Goal: Task Accomplishment & Management: Manage account settings

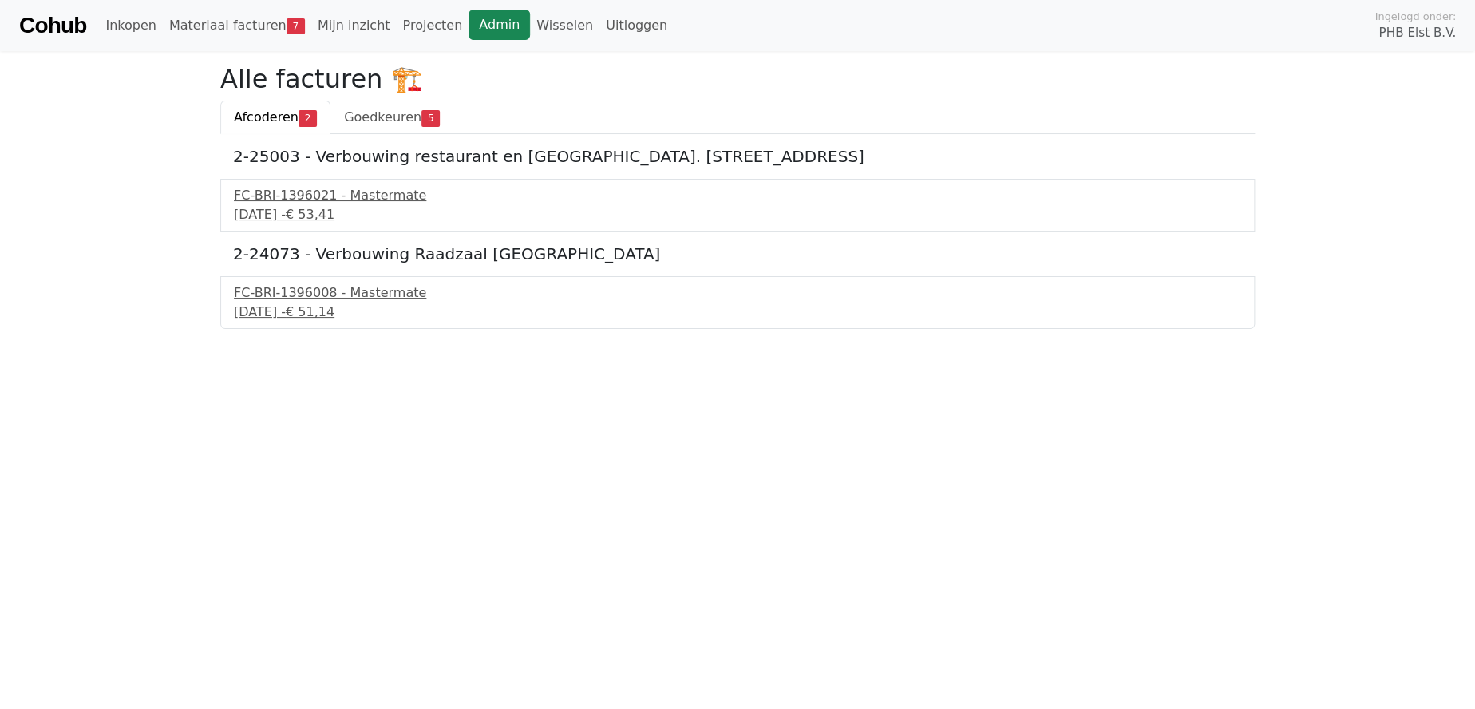
click at [468, 22] on link "Admin" at bounding box center [498, 25] width 61 height 30
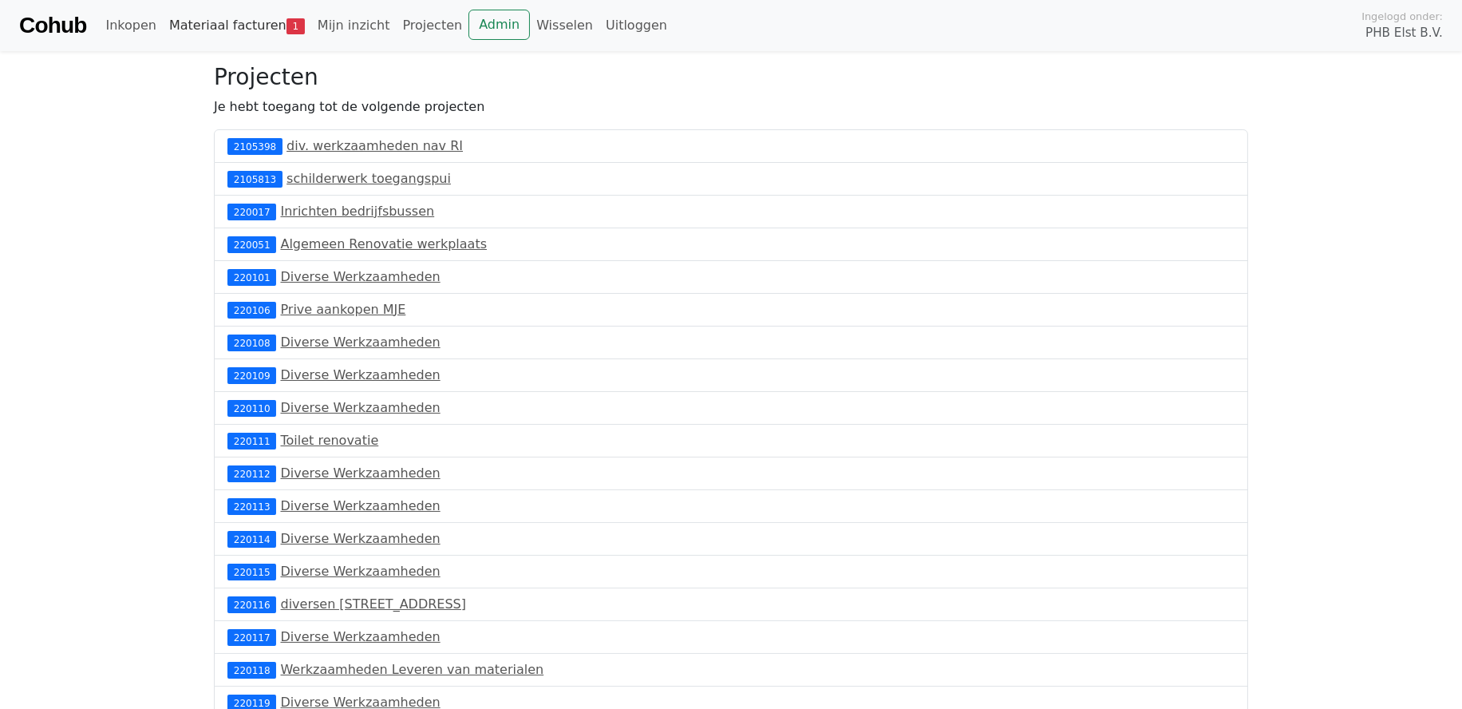
click at [230, 22] on link "Materiaal facturen 1" at bounding box center [237, 26] width 148 height 32
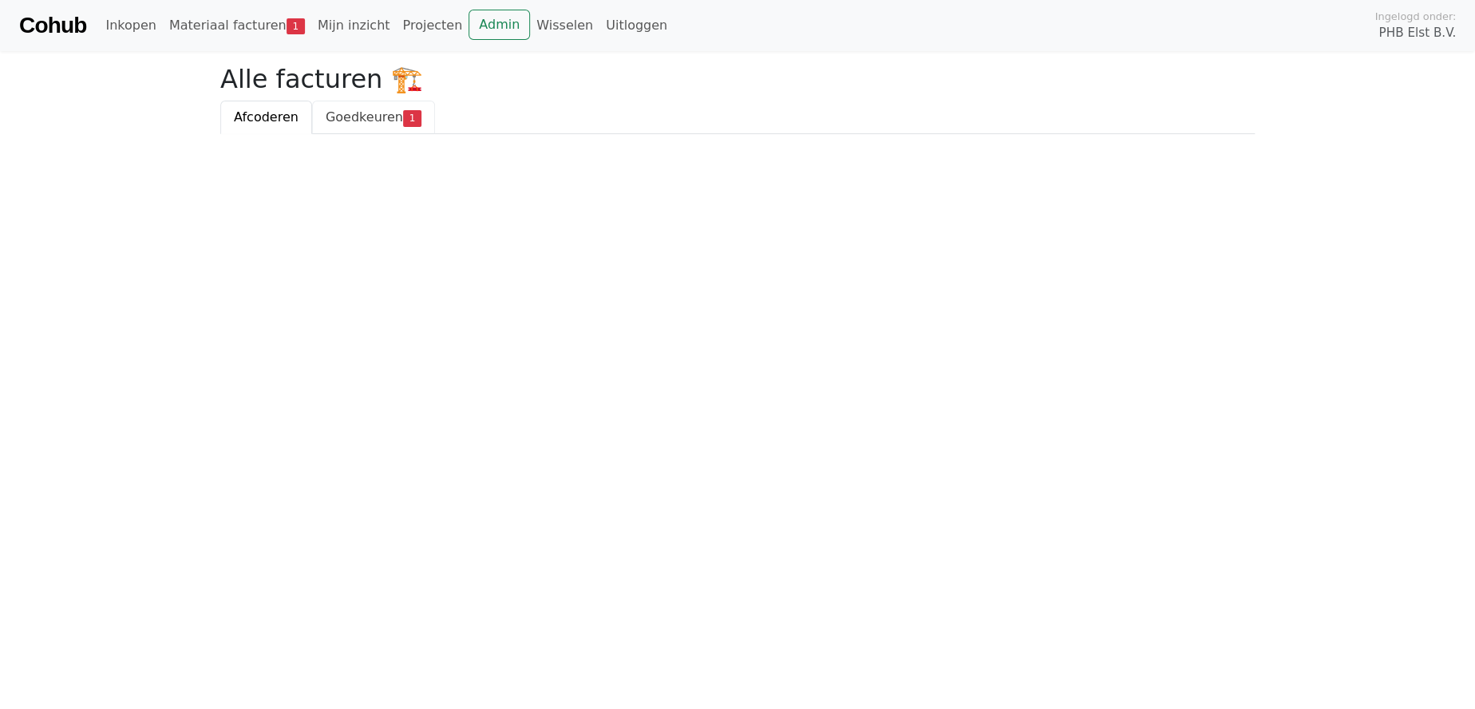
click at [373, 119] on span "Goedkeuren" at bounding box center [364, 116] width 77 height 15
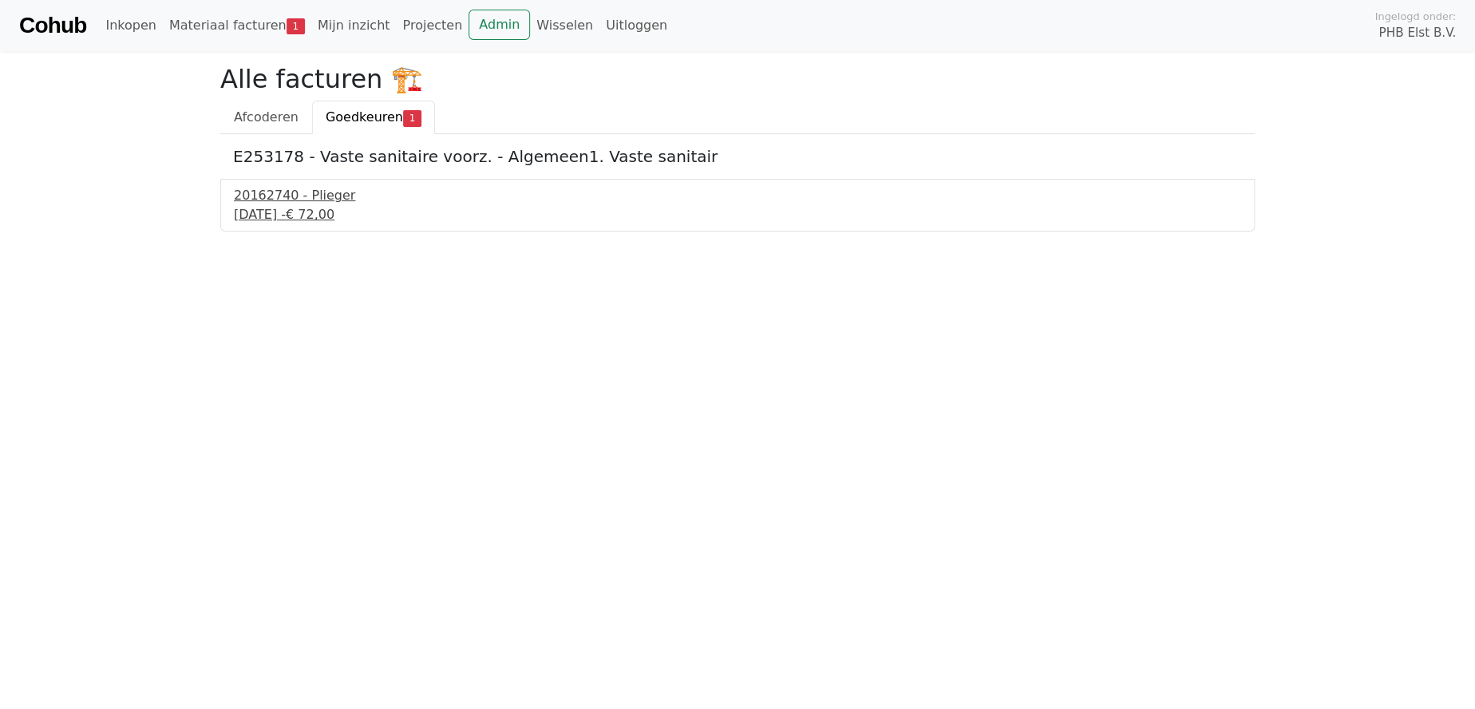
click at [287, 199] on div "20162740 - Plieger" at bounding box center [737, 195] width 1007 height 19
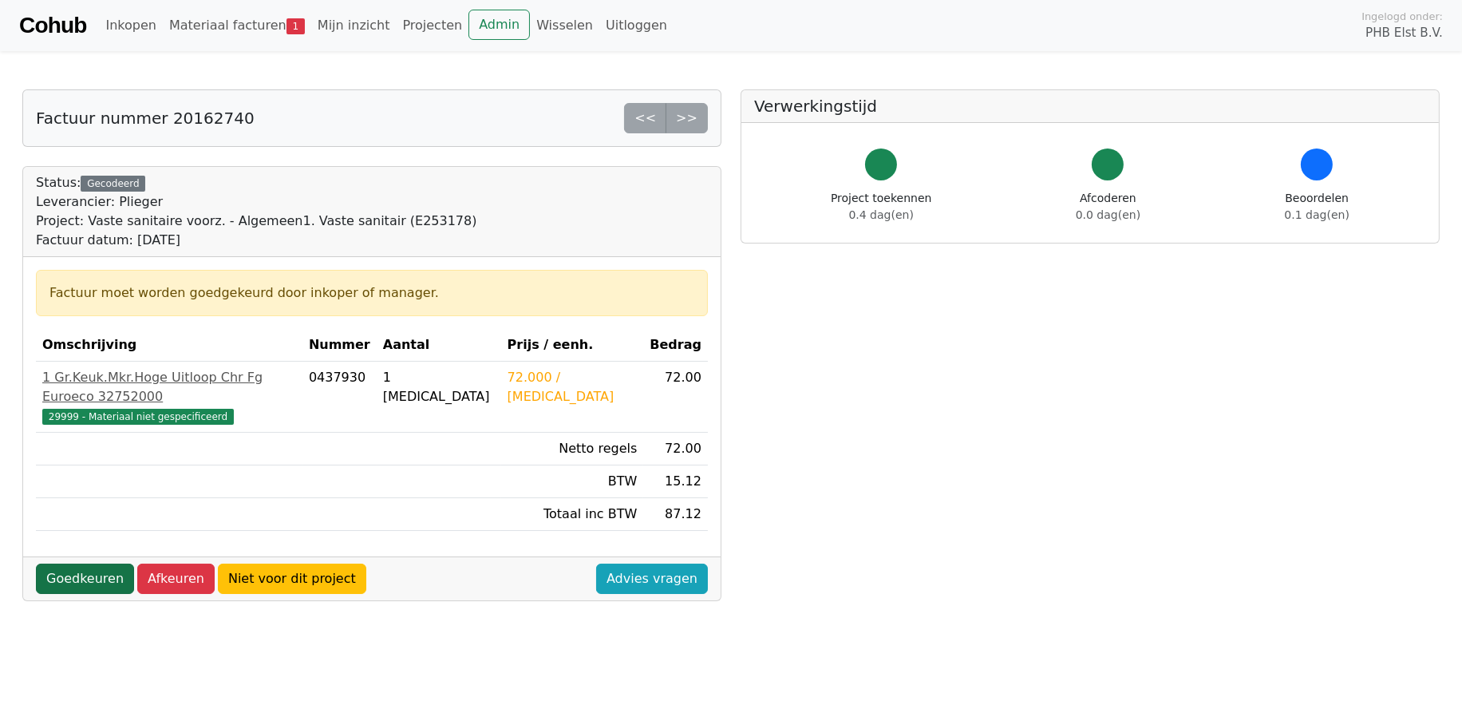
click at [79, 563] on link "Goedkeuren" at bounding box center [85, 578] width 98 height 30
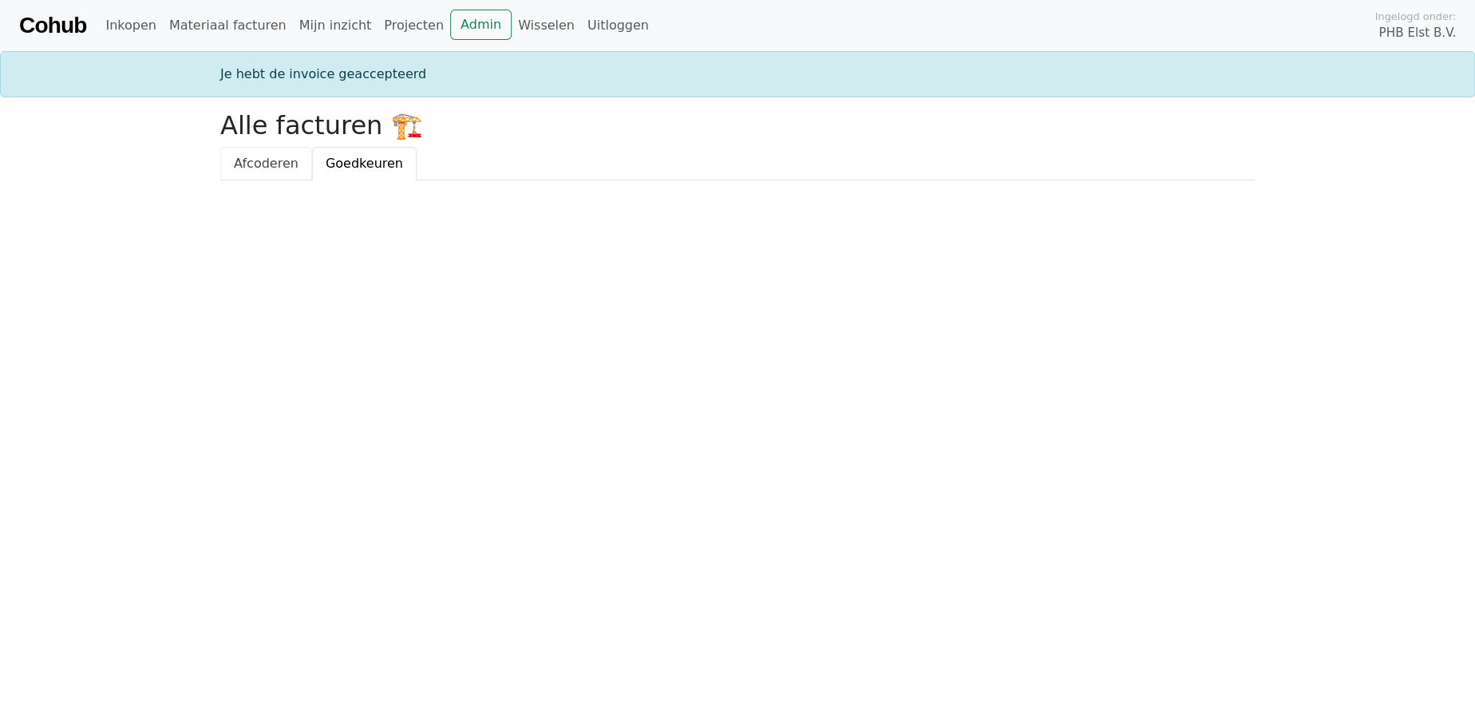
click at [260, 162] on span "Afcoderen" at bounding box center [266, 163] width 65 height 15
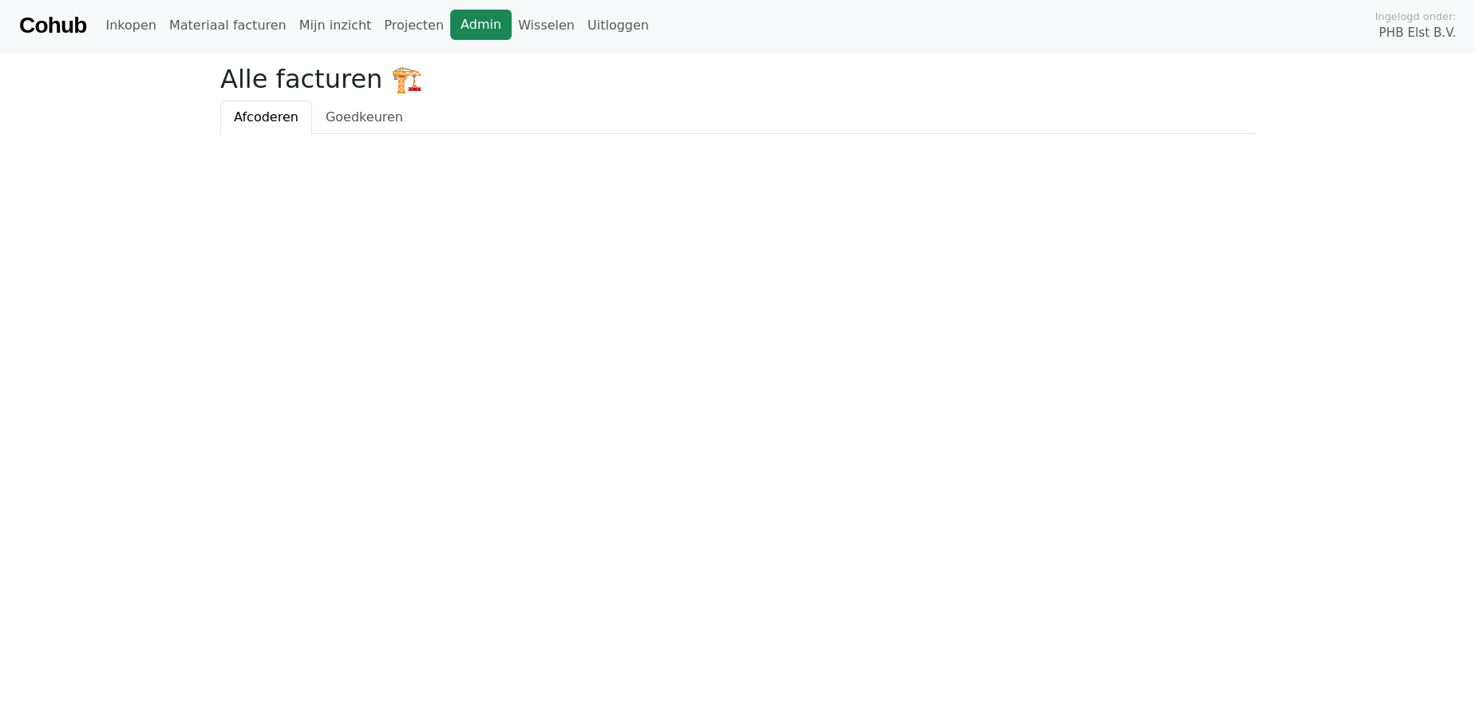
click at [450, 24] on link "Admin" at bounding box center [480, 25] width 61 height 30
